Goal: Task Accomplishment & Management: Use online tool/utility

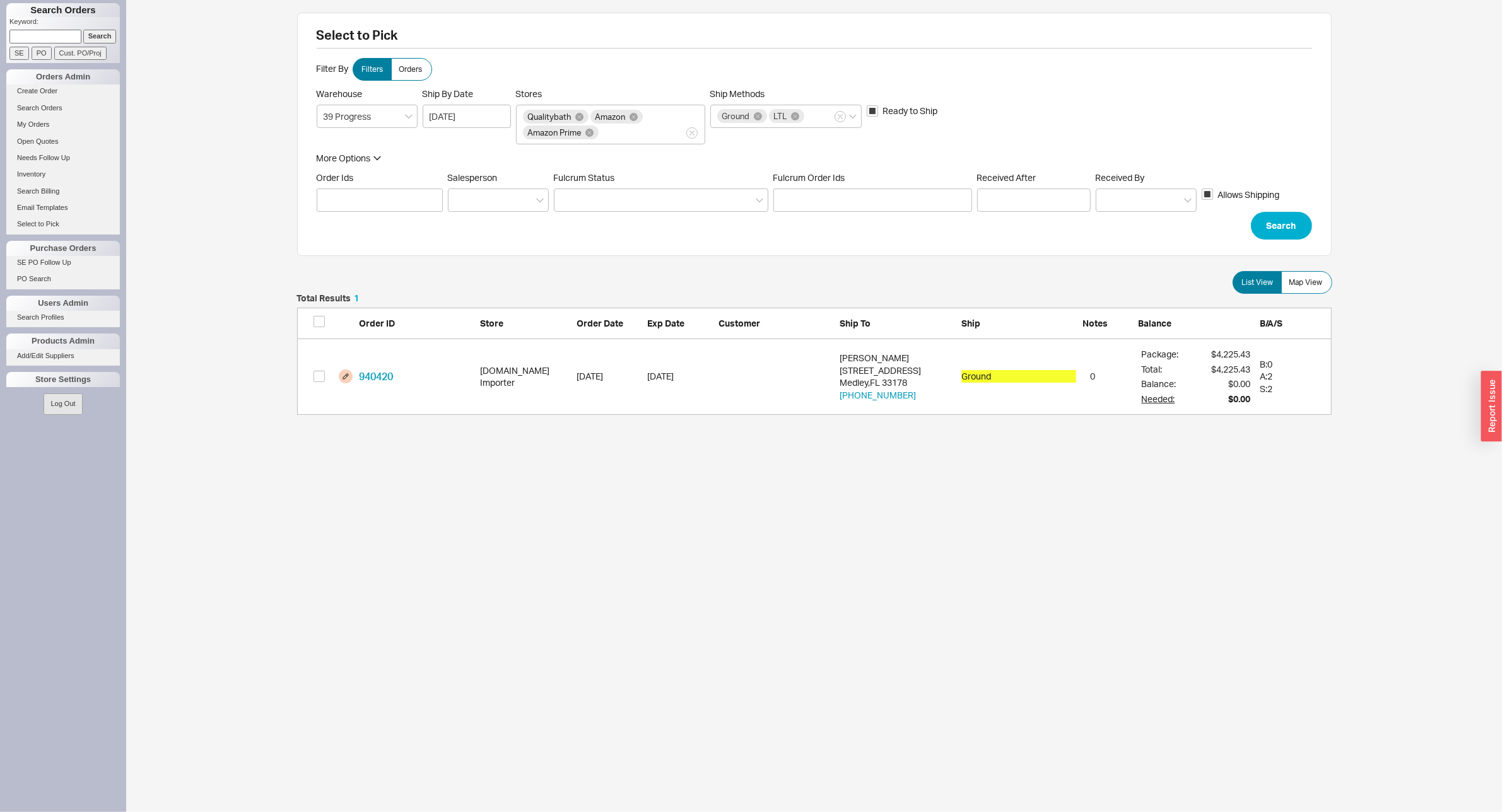
scroll to position [109, 1023]
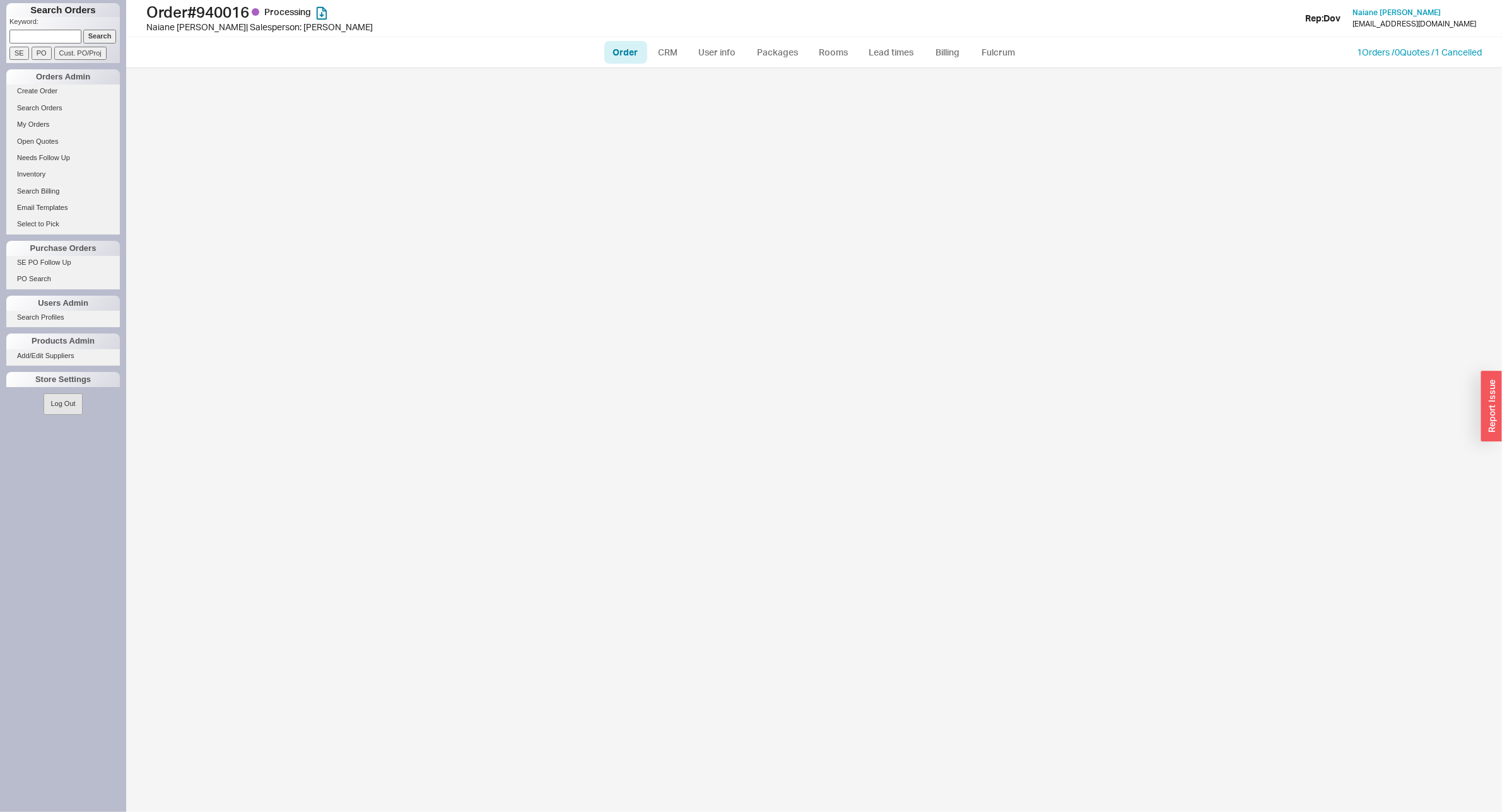
select select "LOW"
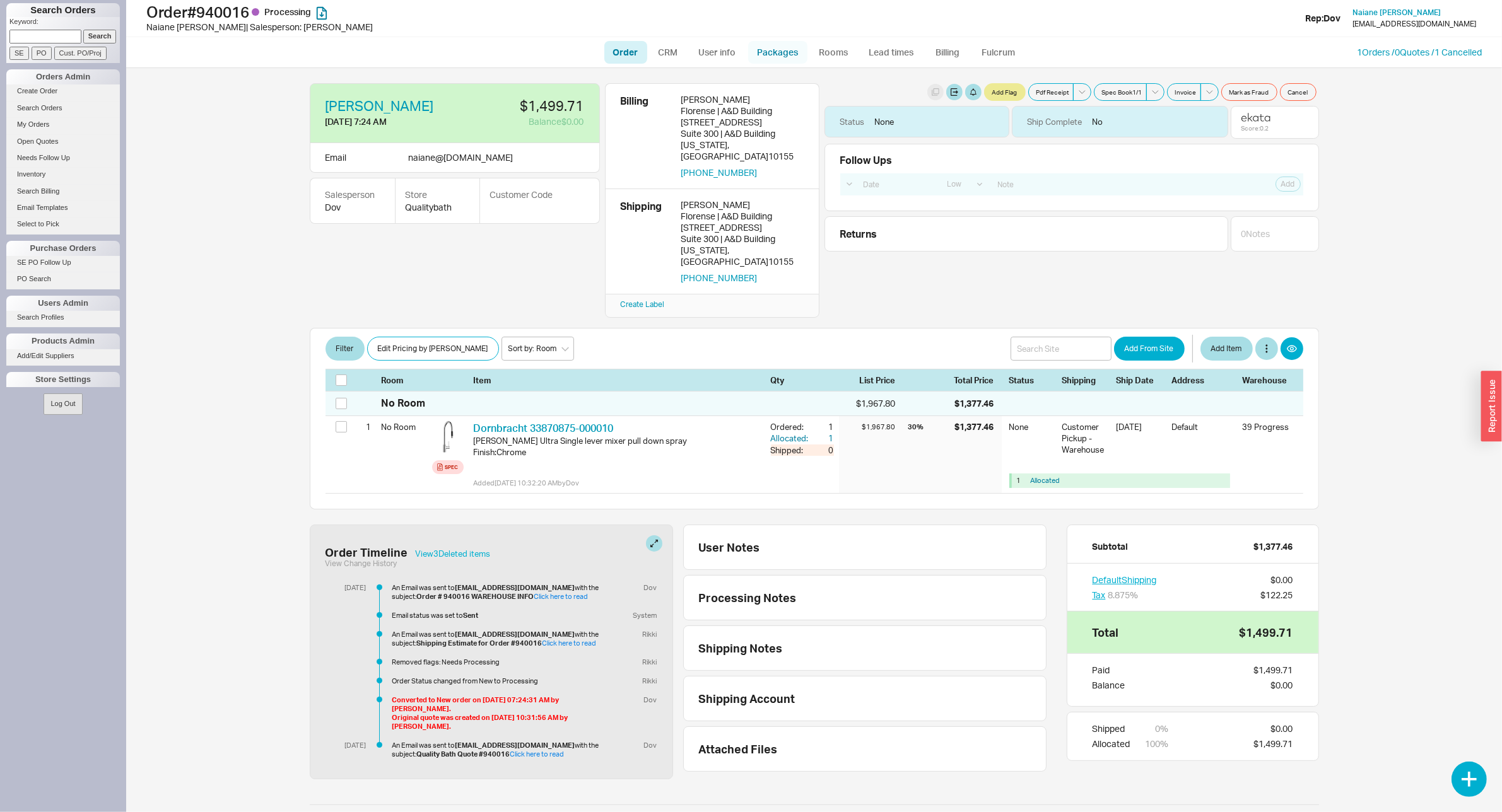
click at [759, 50] on link "Packages" at bounding box center [777, 51] width 59 height 22
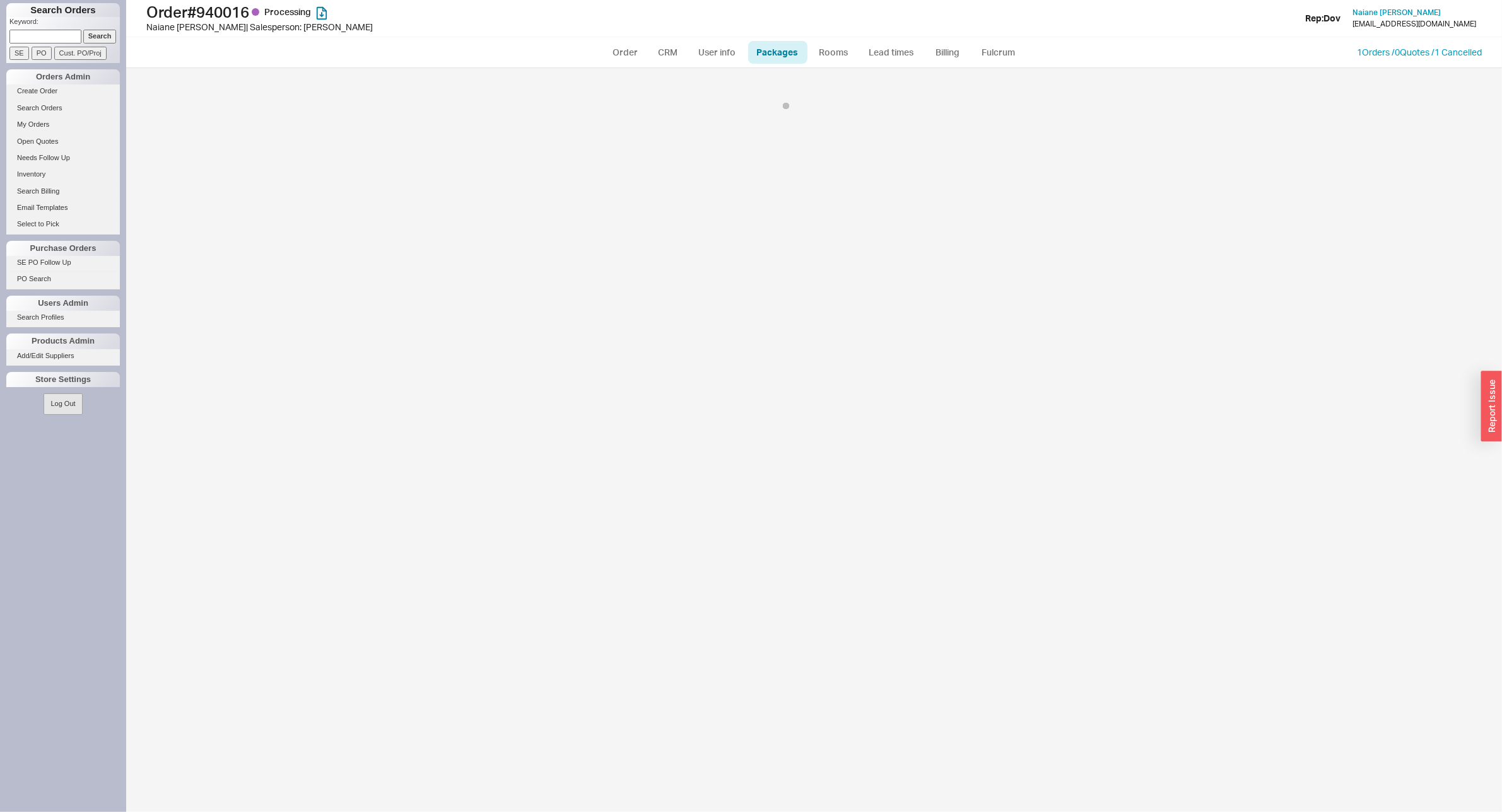
select select "12"
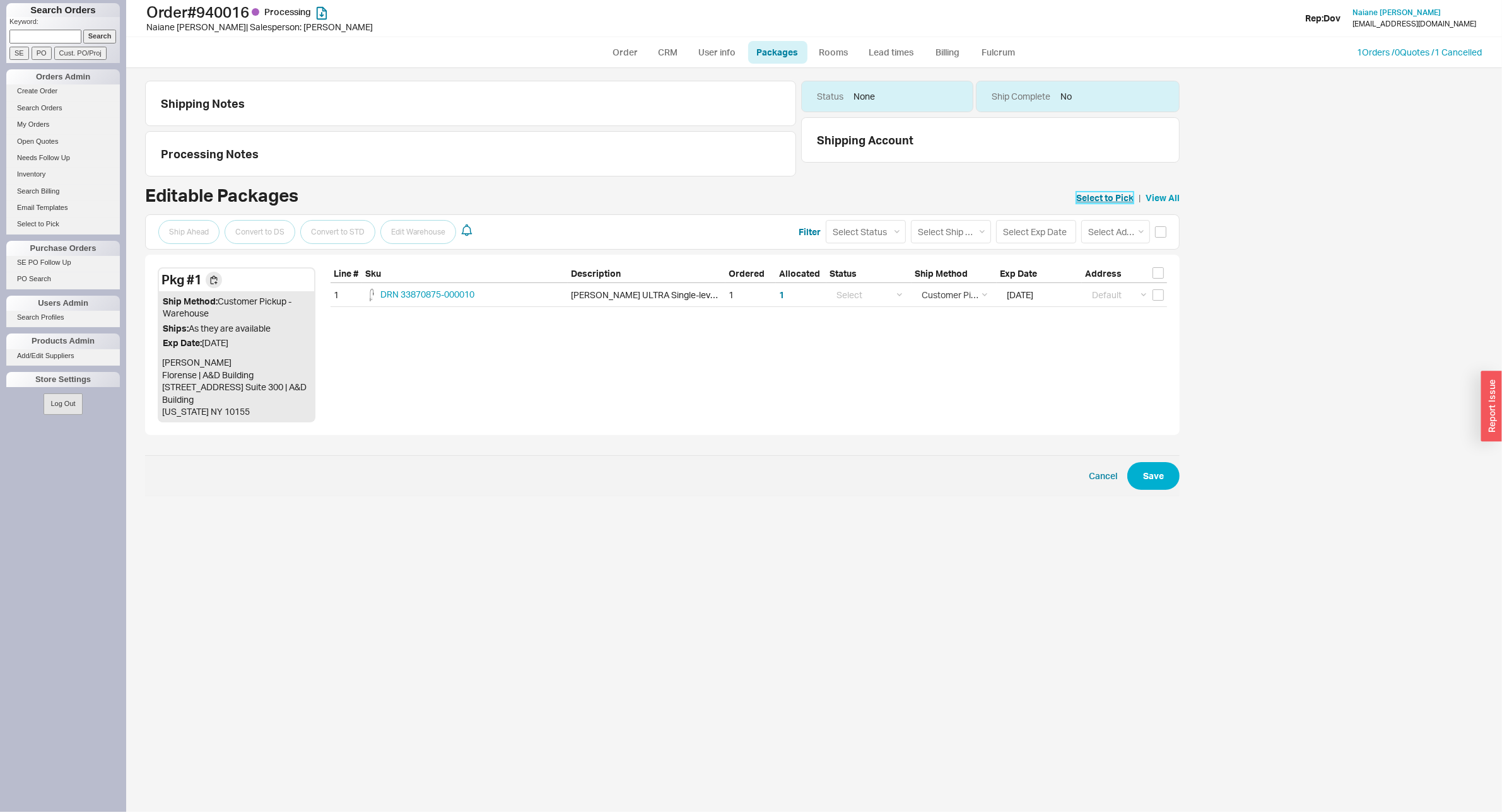
click at [1100, 195] on link "Select to Pick" at bounding box center [1105, 197] width 57 height 13
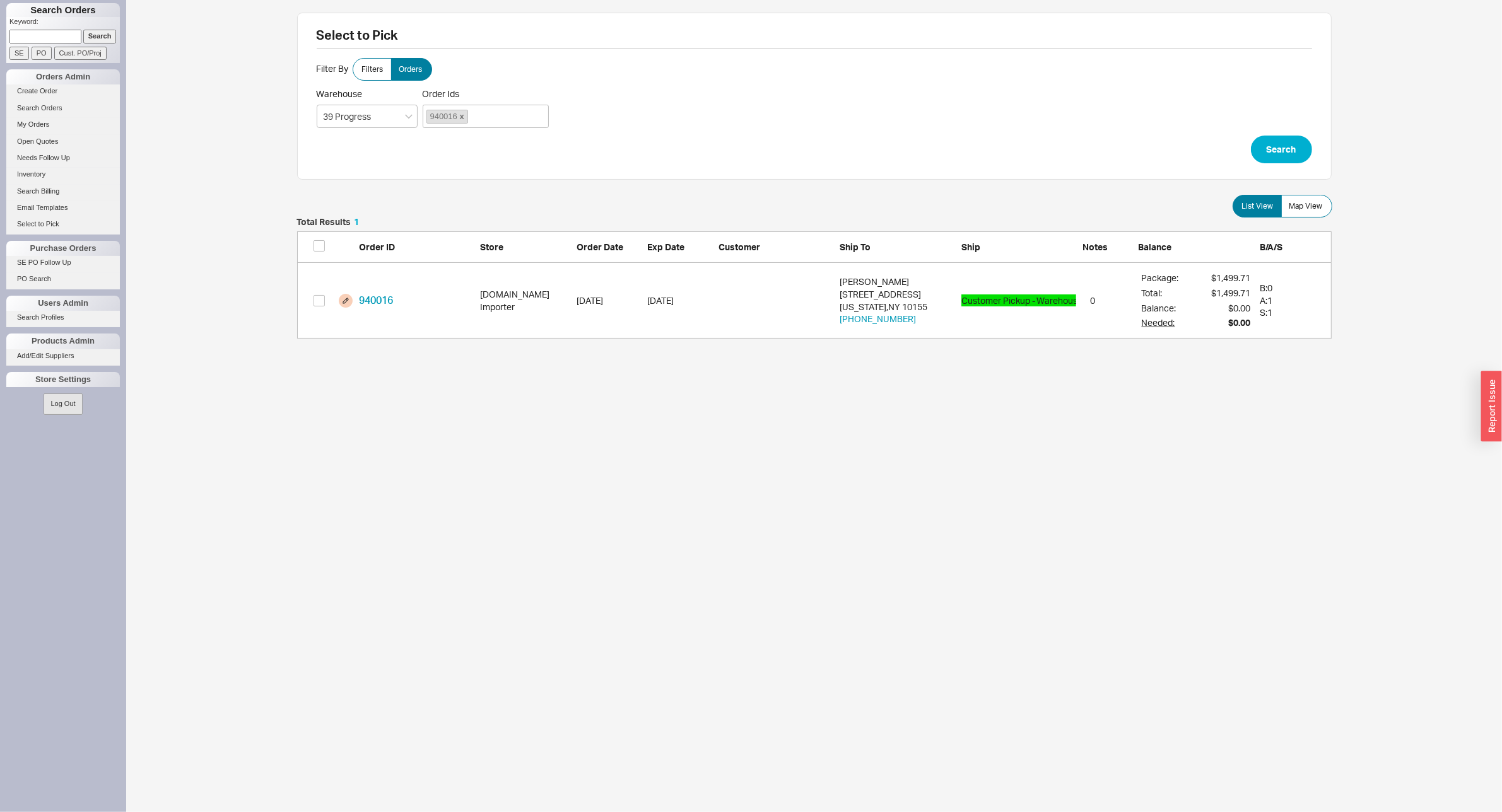
scroll to position [109, 1023]
click at [324, 241] on div at bounding box center [333, 247] width 39 height 15
click at [323, 244] on input "checkbox" at bounding box center [320, 246] width 12 height 12
checkbox input "true"
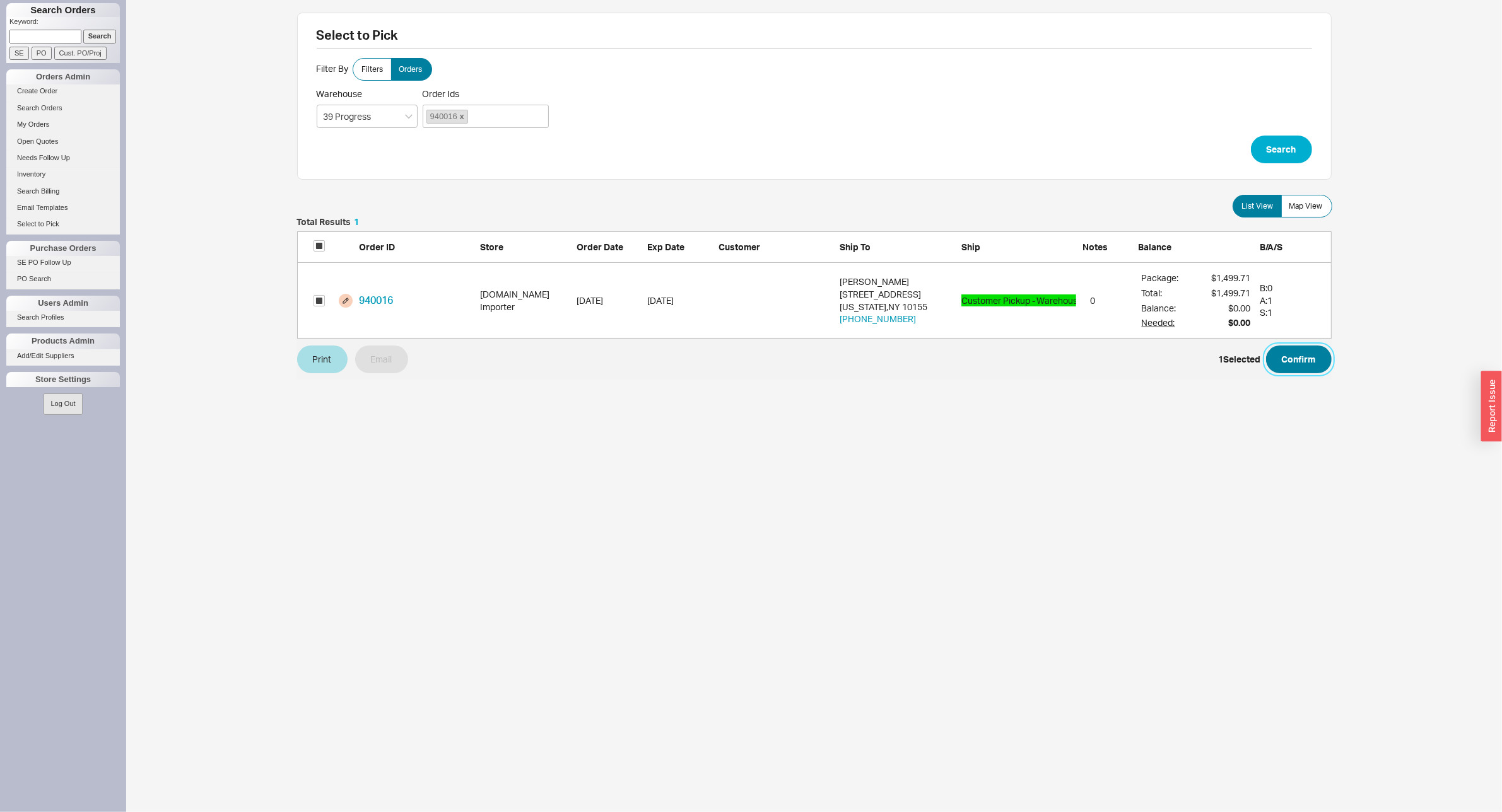
click at [1301, 361] on button "Confirm" at bounding box center [1299, 359] width 66 height 28
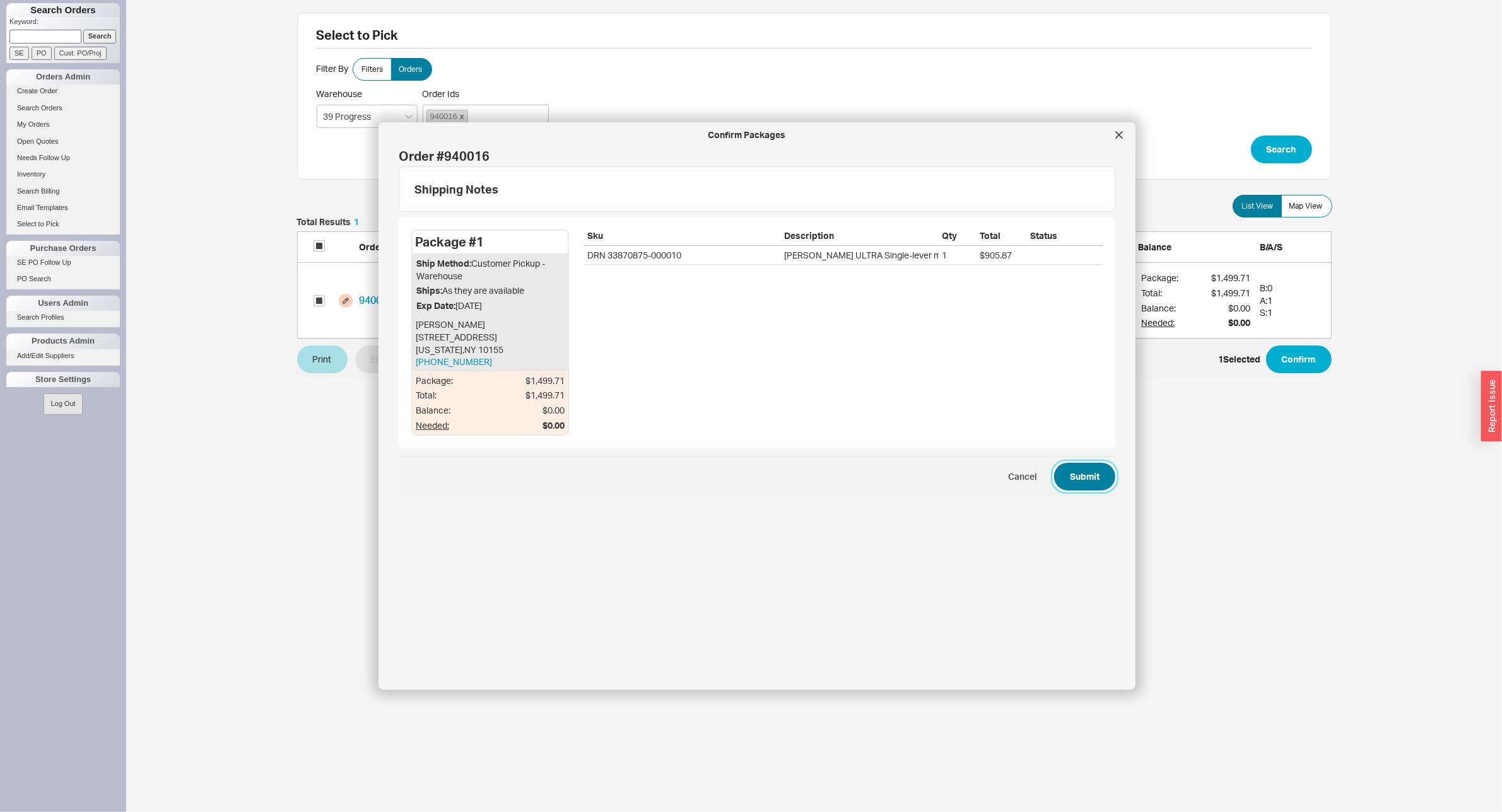
click at [1065, 480] on button "Submit" at bounding box center [1084, 477] width 61 height 28
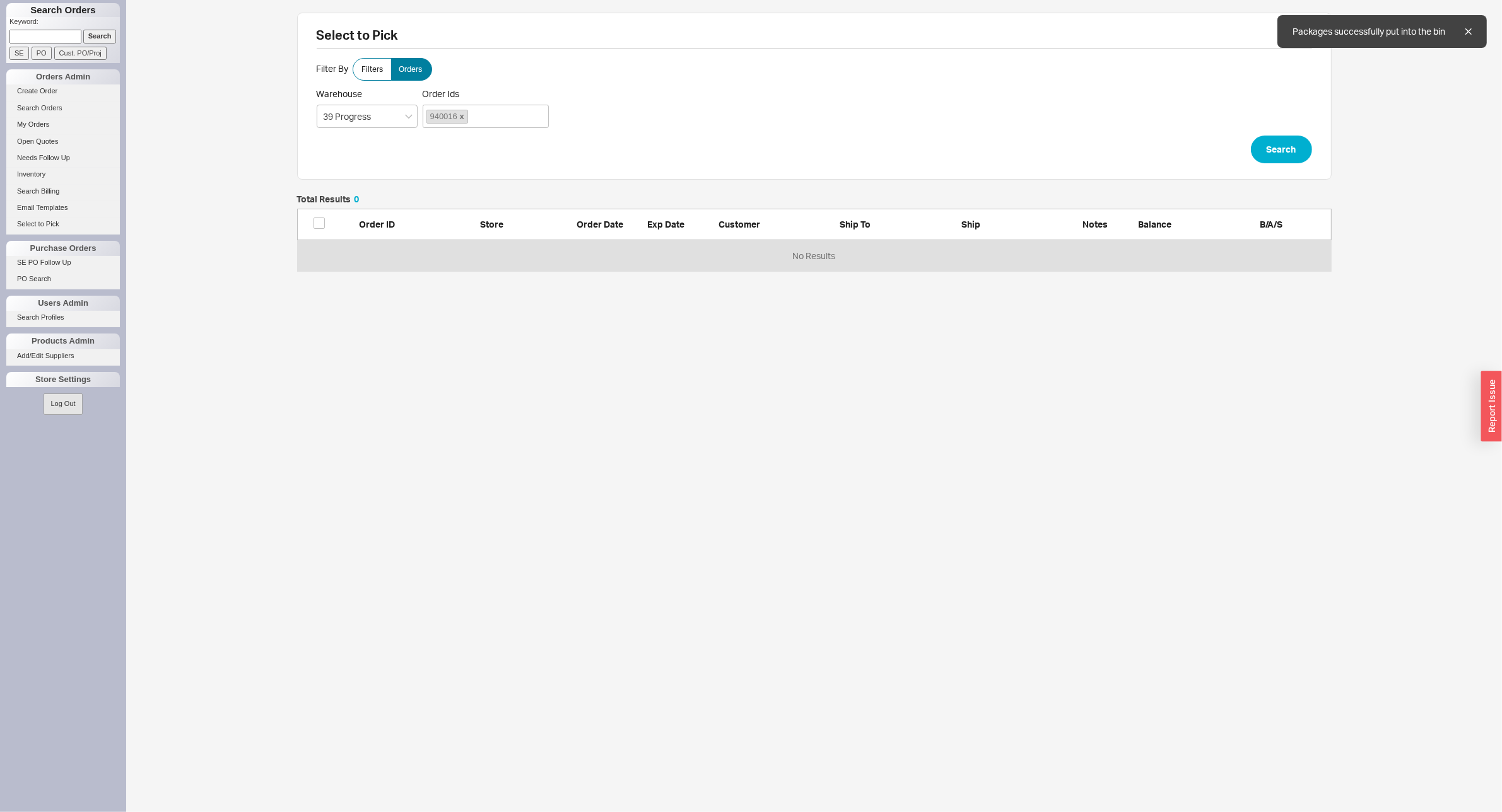
scroll to position [65, 1023]
